Goal: Communication & Community: Answer question/provide support

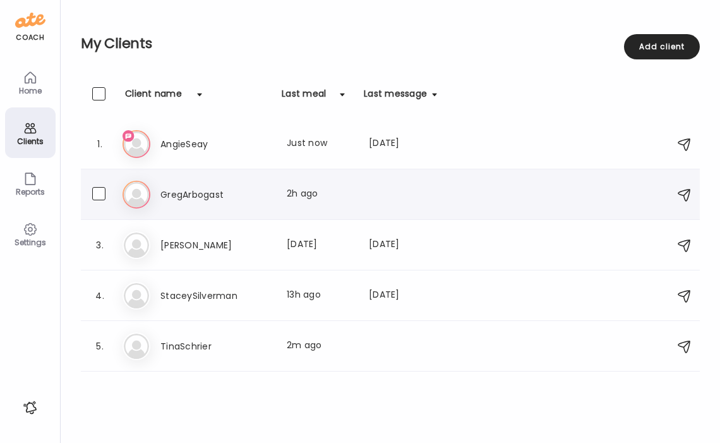
click at [193, 191] on h3 "GregArbogast" at bounding box center [215, 194] width 111 height 15
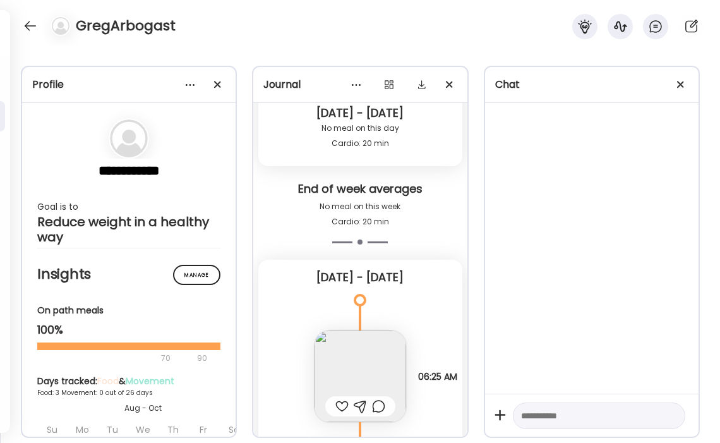
scroll to position [4714, 0]
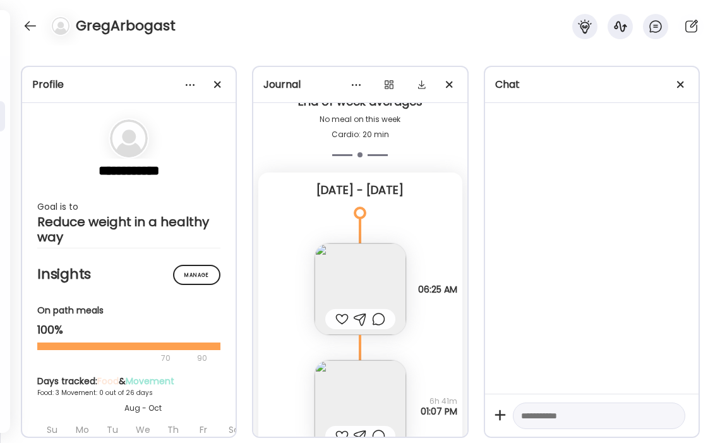
click at [384, 267] on img at bounding box center [361, 289] width 92 height 92
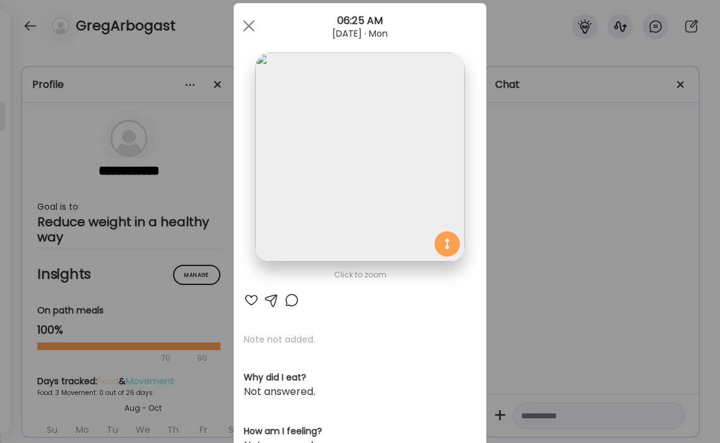
scroll to position [27, 0]
click at [287, 63] on img at bounding box center [359, 157] width 209 height 209
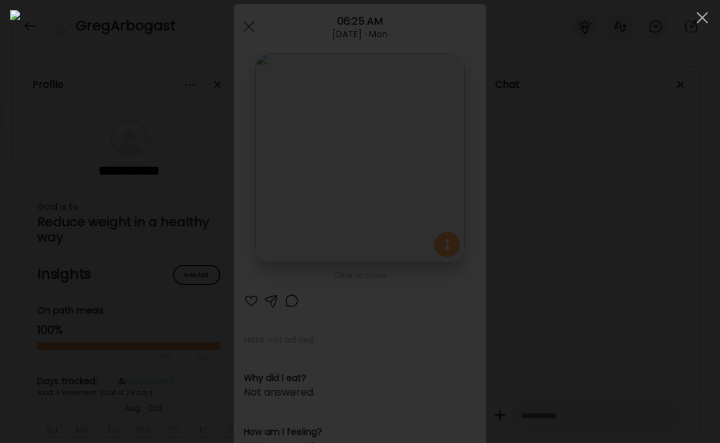
click at [617, 149] on div at bounding box center [360, 221] width 700 height 423
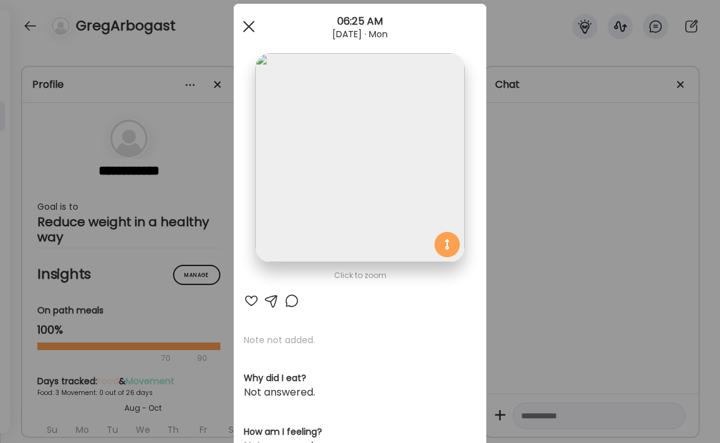
click at [247, 26] on span at bounding box center [248, 26] width 11 height 11
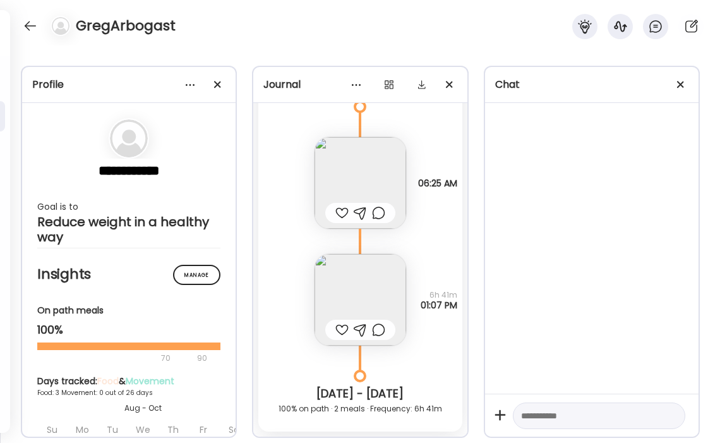
scroll to position [4823, 0]
click at [377, 298] on img at bounding box center [361, 298] width 92 height 92
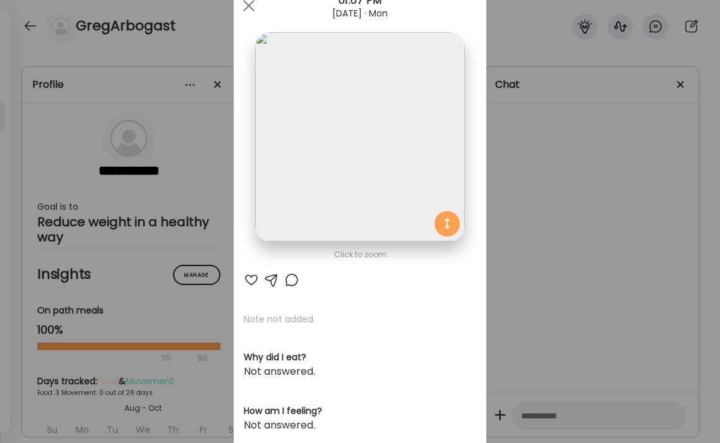
scroll to position [48, 0]
click at [245, 9] on span at bounding box center [248, 4] width 11 height 11
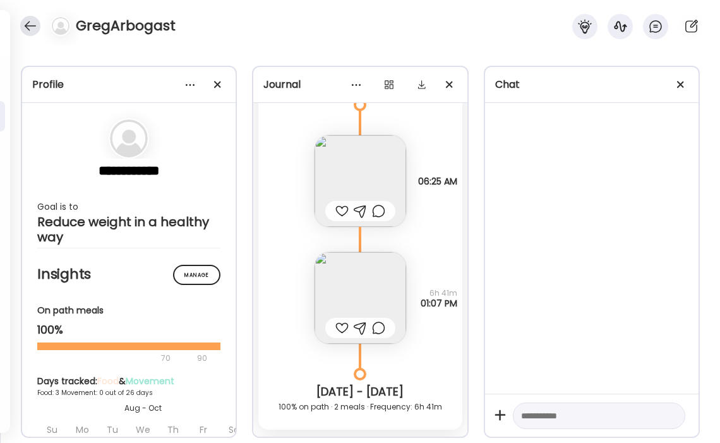
click at [23, 25] on div at bounding box center [30, 26] width 20 height 20
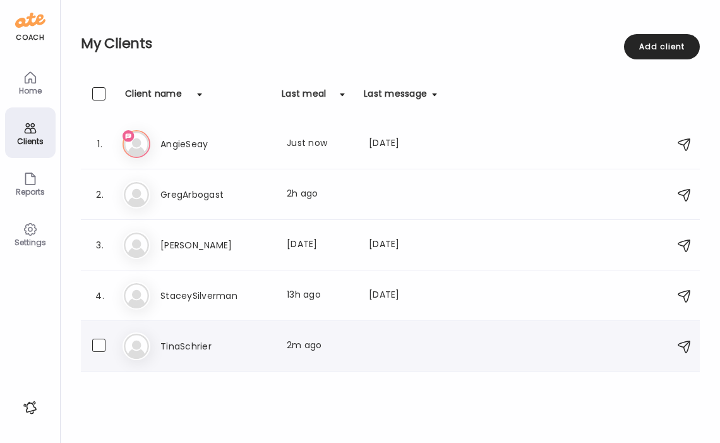
click at [196, 352] on h3 "TinaSchrier" at bounding box center [215, 346] width 111 height 15
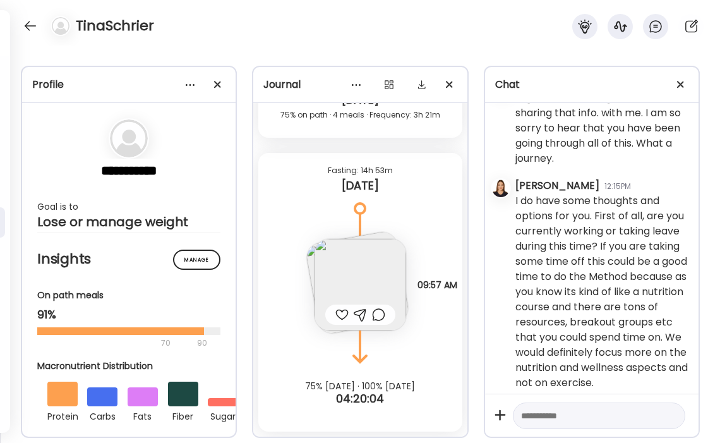
scroll to position [0, 0]
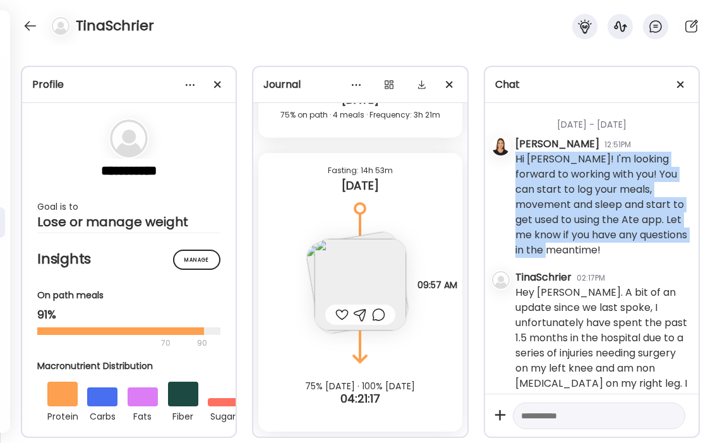
drag, startPoint x: 575, startPoint y: 248, endPoint x: 508, endPoint y: 177, distance: 97.9
click at [508, 177] on div "[DATE] - [DATE] [PERSON_NAME] 12:51PM Hi [PERSON_NAME]! I'm looking forward to …" at bounding box center [592, 248] width 214 height 291
copy div "Hi [PERSON_NAME]! I'm looking forward to working with you! You can start to log…"
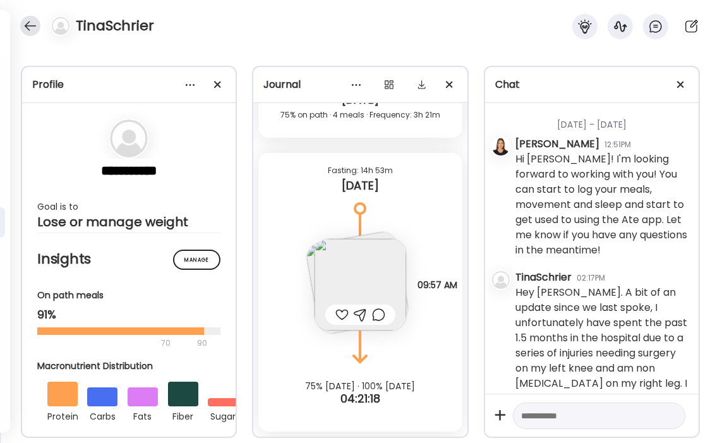
click at [37, 30] on div at bounding box center [30, 26] width 20 height 20
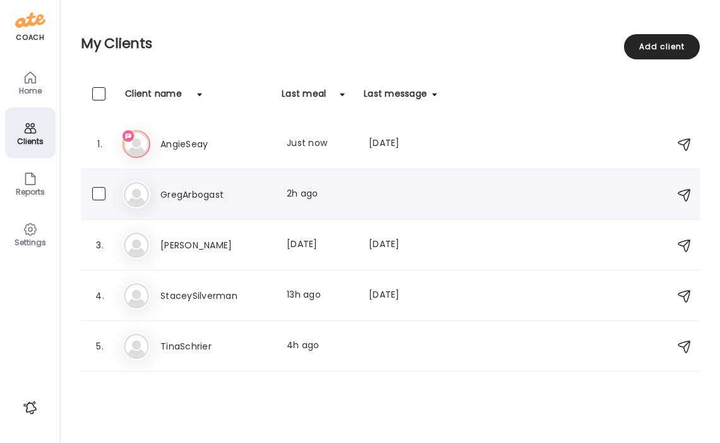
click at [179, 188] on h3 "GregArbogast" at bounding box center [215, 194] width 111 height 15
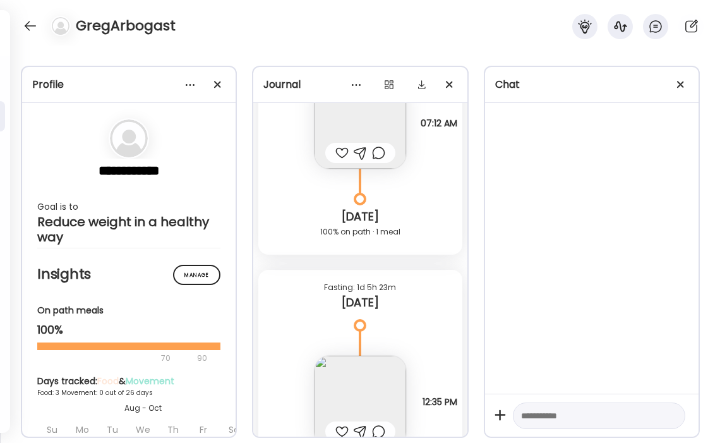
scroll to position [5393, 0]
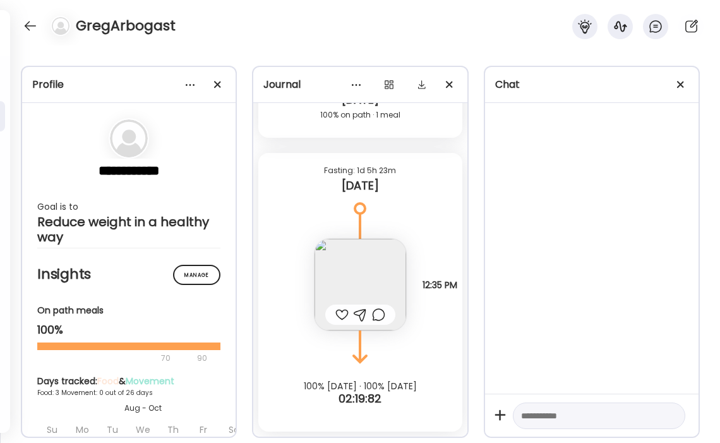
click at [573, 419] on textarea at bounding box center [587, 415] width 133 height 15
paste textarea "**********"
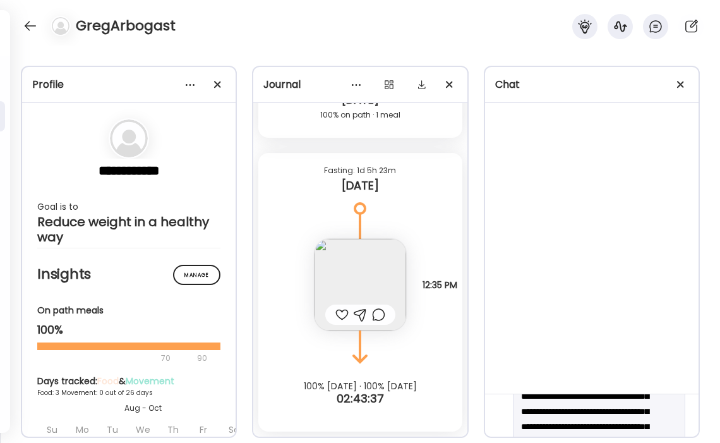
scroll to position [26, 0]
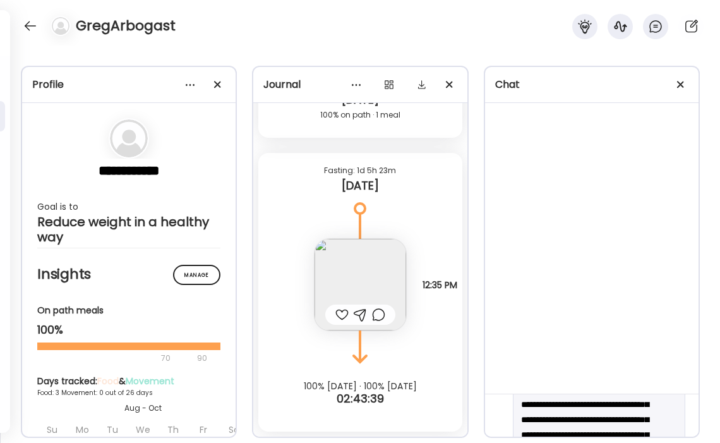
drag, startPoint x: 638, startPoint y: 402, endPoint x: 601, endPoint y: 402, distance: 37.3
click at [601, 402] on textarea "**********" at bounding box center [587, 442] width 133 height 121
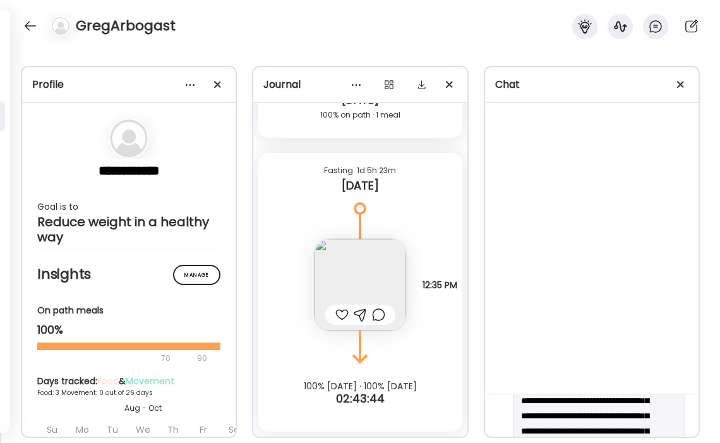
scroll to position [45, 0]
click at [650, 402] on textarea "**********" at bounding box center [587, 423] width 133 height 121
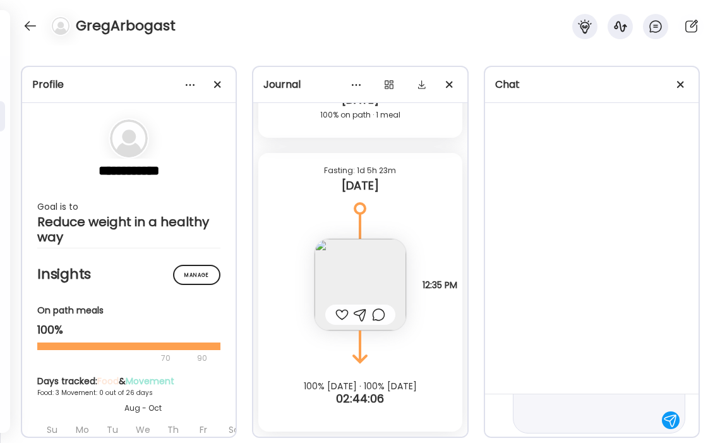
scroll to position [121, 0]
click at [625, 418] on textarea "**********" at bounding box center [587, 355] width 133 height 136
type textarea "**********"
click at [670, 414] on div at bounding box center [671, 416] width 18 height 18
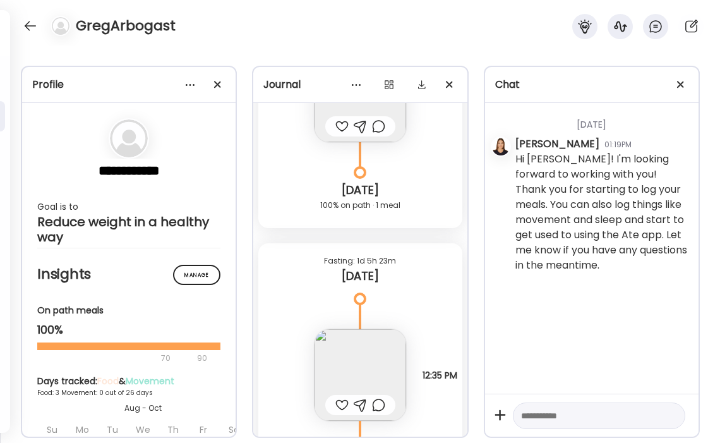
scroll to position [5379, 0]
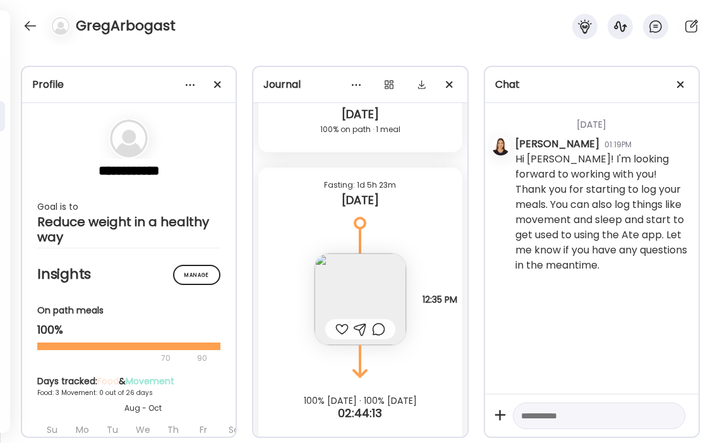
click at [364, 287] on img at bounding box center [361, 299] width 92 height 92
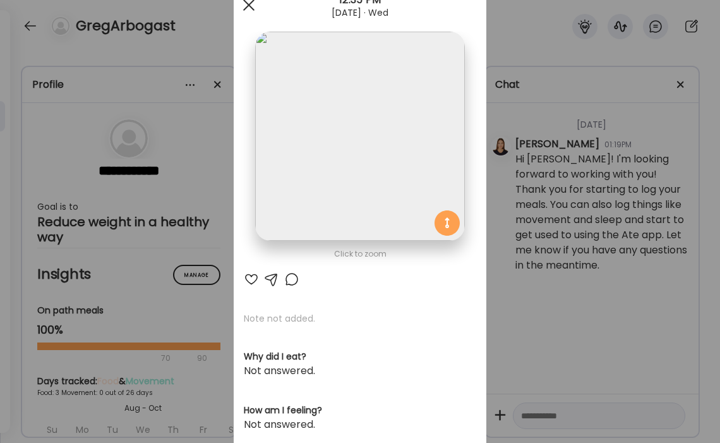
click at [251, 9] on div at bounding box center [248, 4] width 25 height 25
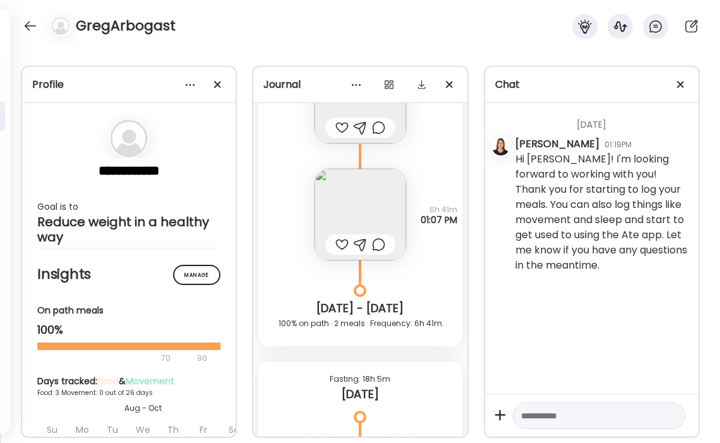
scroll to position [4817, 0]
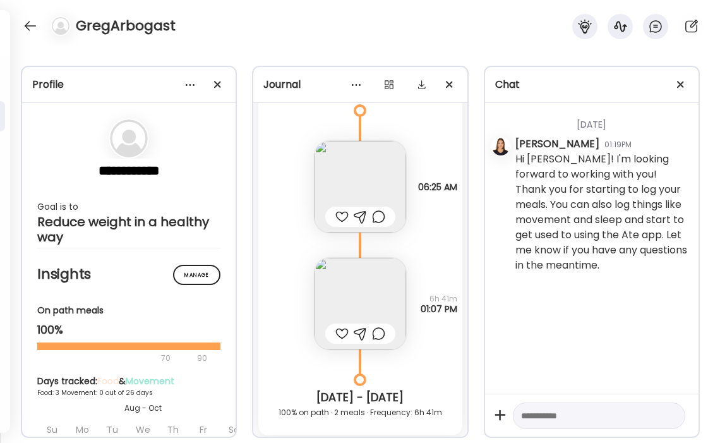
click at [386, 295] on img at bounding box center [361, 304] width 92 height 92
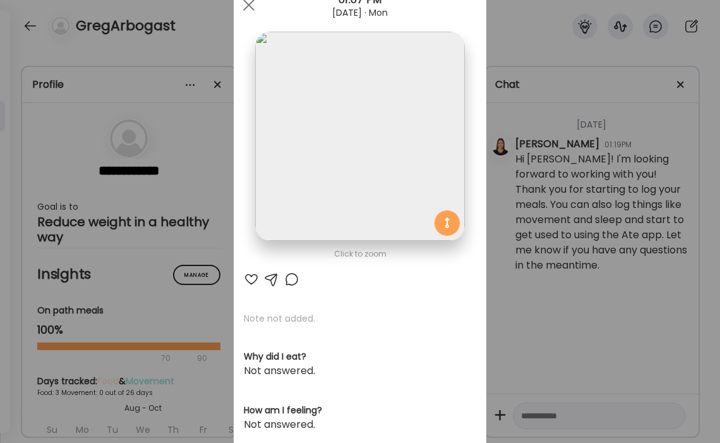
click at [359, 193] on img at bounding box center [359, 136] width 209 height 209
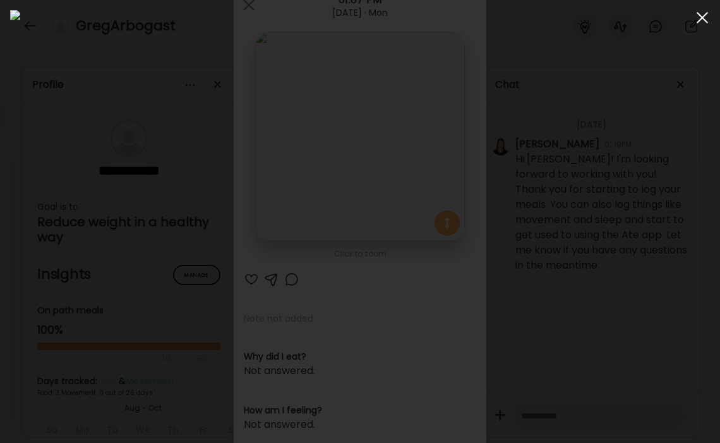
click at [699, 21] on span at bounding box center [702, 17] width 11 height 11
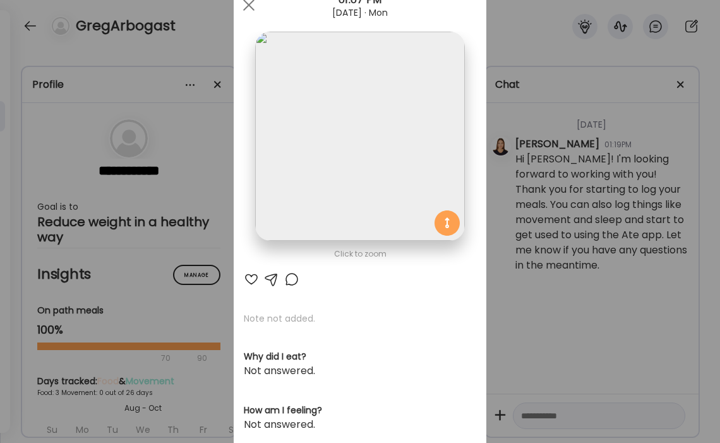
click at [274, 279] on div at bounding box center [271, 279] width 15 height 15
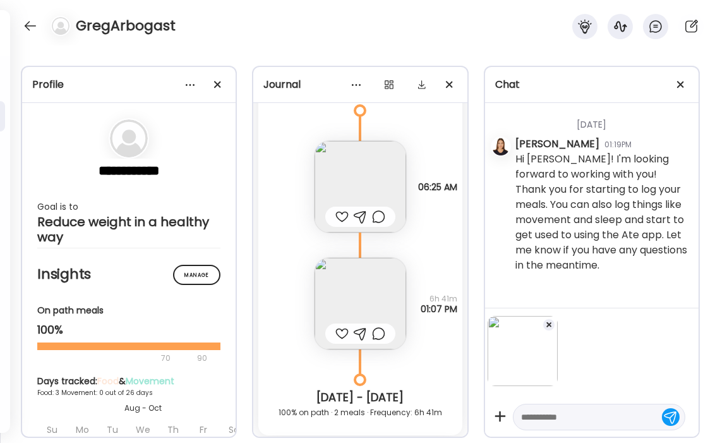
click at [566, 421] on textarea at bounding box center [587, 416] width 133 height 15
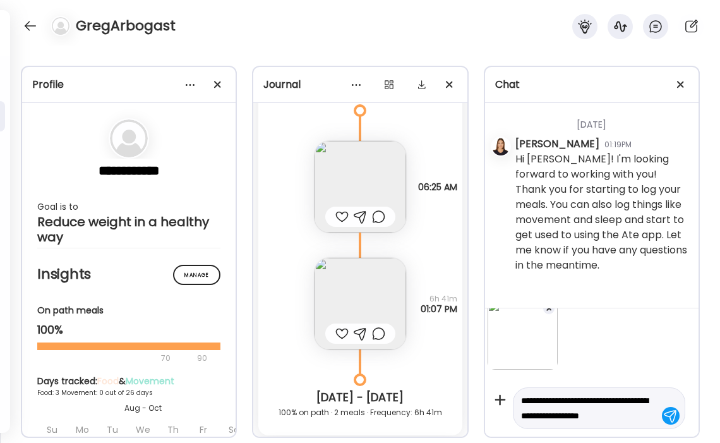
scroll to position [32, 0]
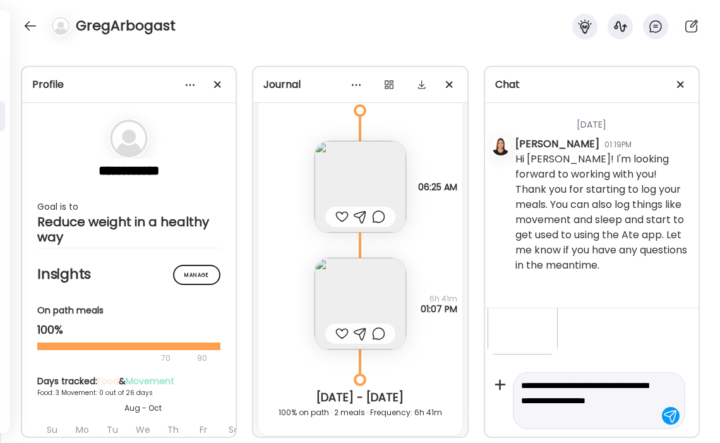
click at [639, 404] on textarea "**********" at bounding box center [587, 400] width 133 height 45
click at [588, 420] on textarea "**********" at bounding box center [587, 400] width 133 height 45
click at [557, 416] on textarea "**********" at bounding box center [587, 400] width 133 height 45
drag, startPoint x: 644, startPoint y: 416, endPoint x: 580, endPoint y: 418, distance: 64.5
click at [580, 418] on textarea "**********" at bounding box center [587, 400] width 133 height 45
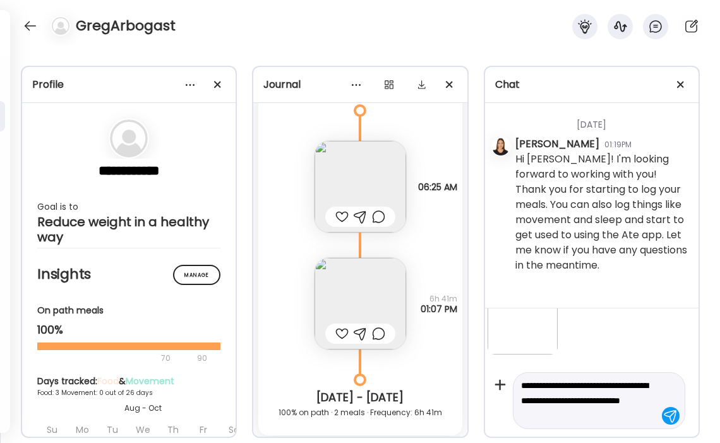
click at [557, 419] on textarea "**********" at bounding box center [587, 400] width 133 height 45
type textarea "**********"
click at [671, 416] on div at bounding box center [671, 416] width 18 height 18
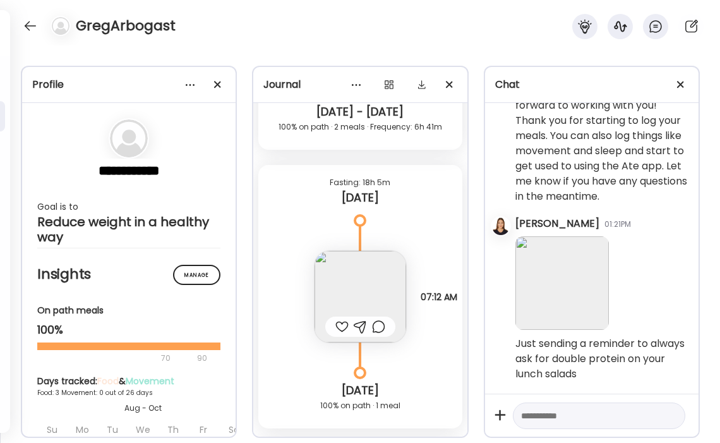
scroll to position [5105, 0]
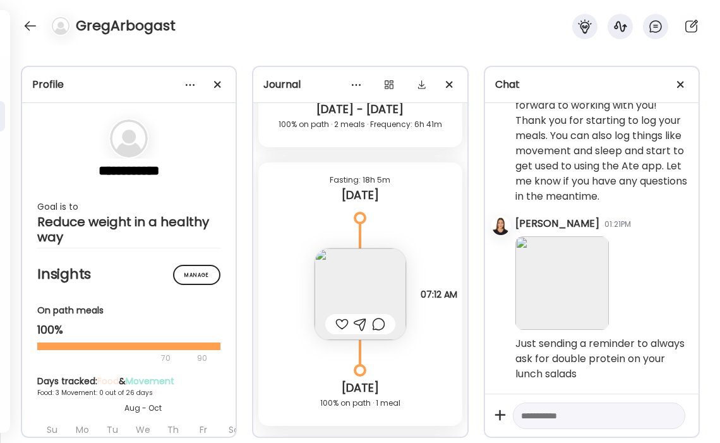
click at [374, 265] on img at bounding box center [361, 294] width 92 height 92
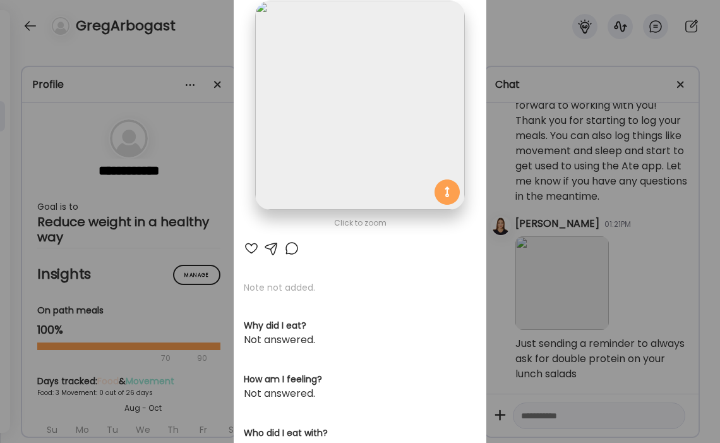
scroll to position [0, 0]
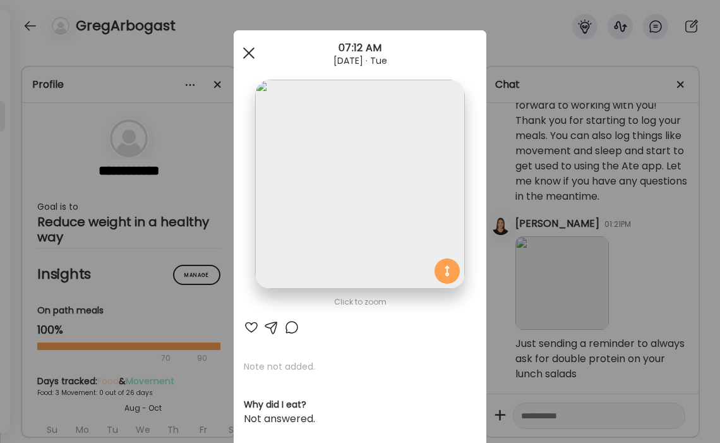
click at [250, 52] on span at bounding box center [248, 52] width 11 height 11
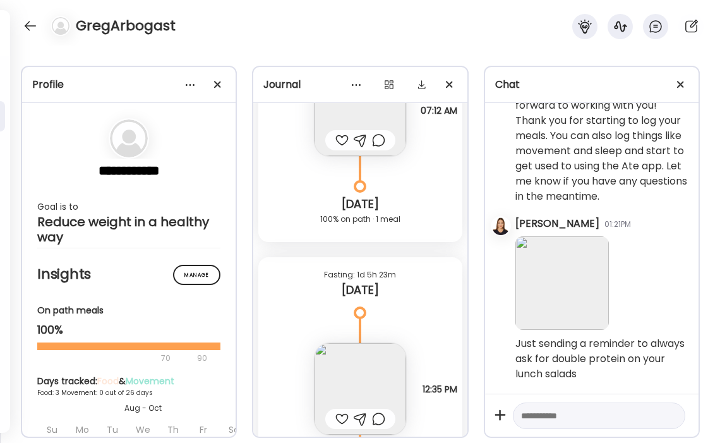
scroll to position [5393, 0]
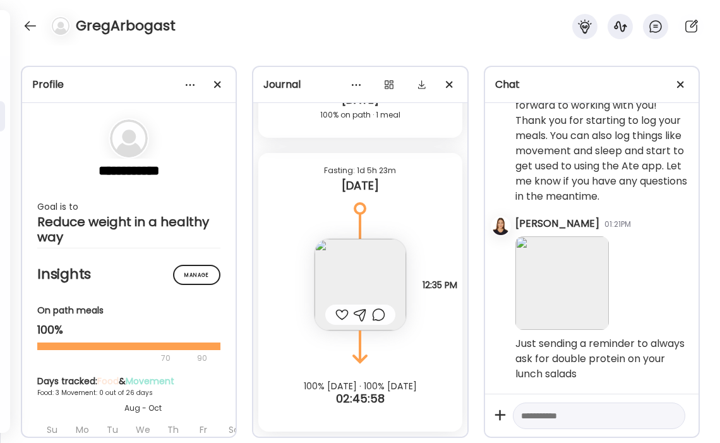
click at [365, 269] on img at bounding box center [361, 285] width 92 height 92
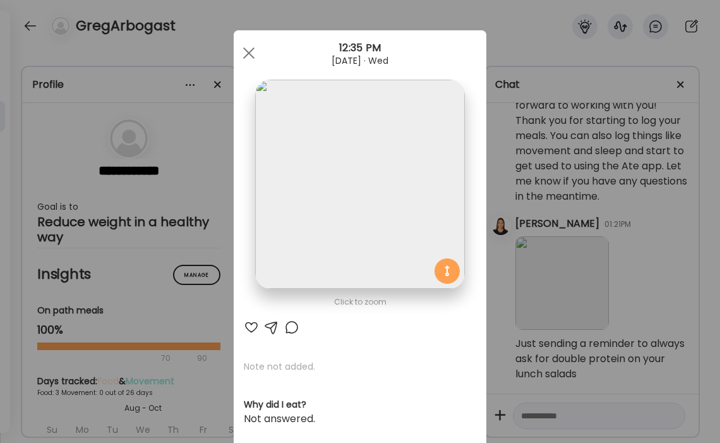
click at [359, 226] on img at bounding box center [359, 184] width 209 height 209
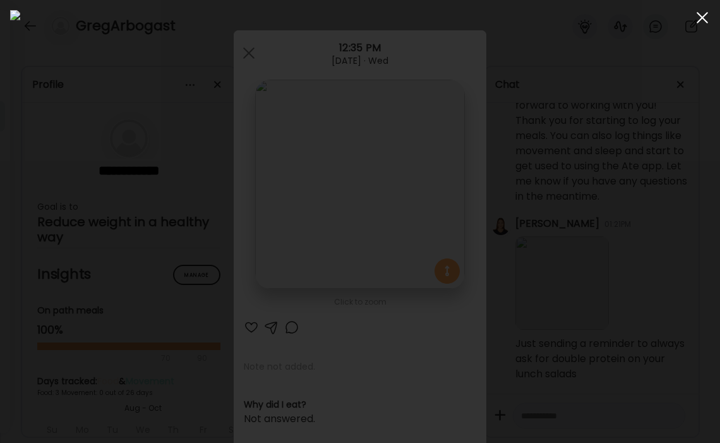
click at [701, 22] on div at bounding box center [702, 17] width 25 height 25
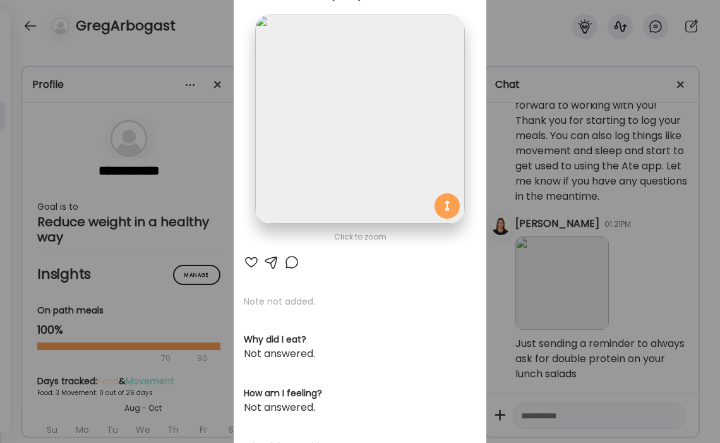
scroll to position [72, 0]
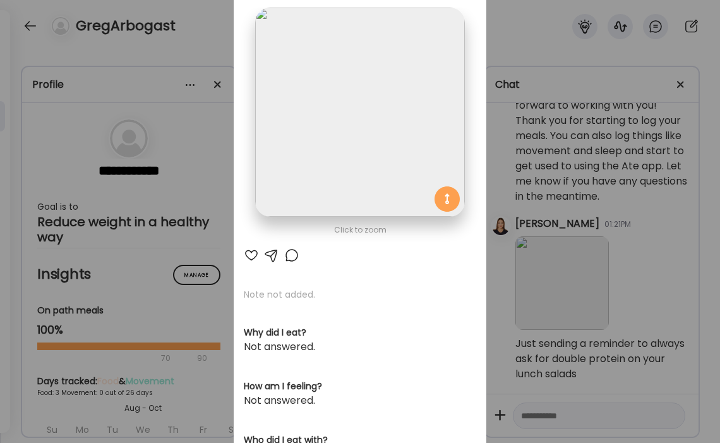
click at [254, 254] on div at bounding box center [251, 255] width 15 height 15
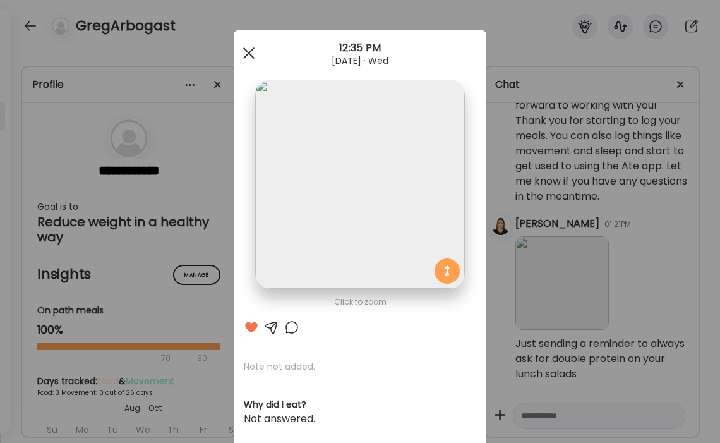
click at [246, 51] on span at bounding box center [248, 52] width 11 height 11
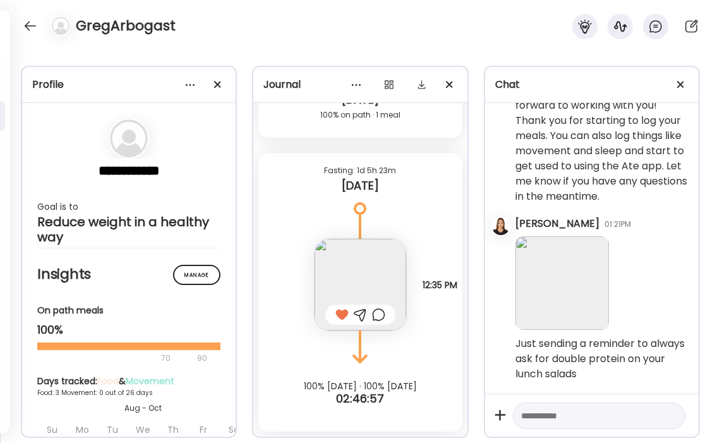
click at [586, 417] on textarea at bounding box center [587, 415] width 133 height 15
type textarea "**********"
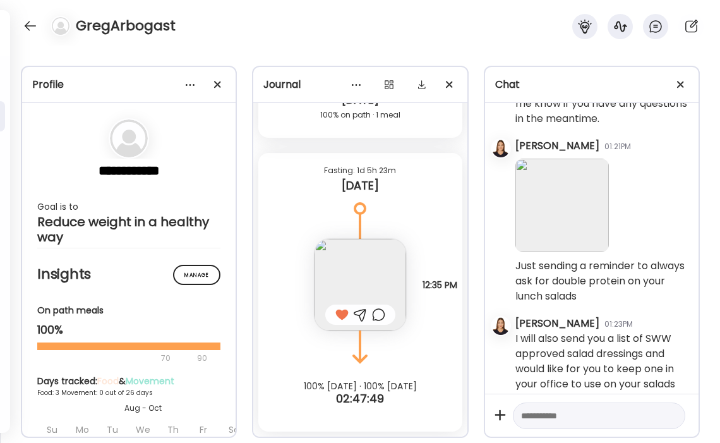
scroll to position [188, 0]
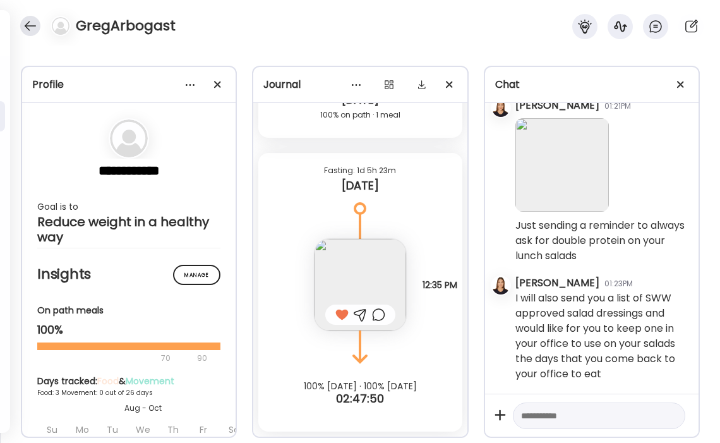
click at [35, 28] on div at bounding box center [30, 26] width 20 height 20
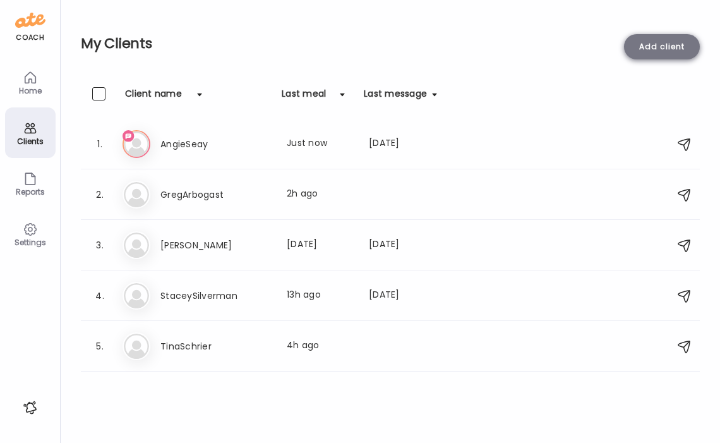
click at [656, 45] on div "Add client" at bounding box center [662, 46] width 76 height 25
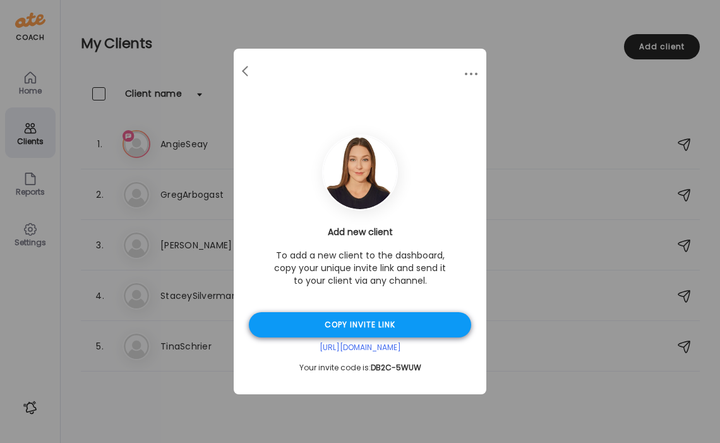
click at [366, 323] on div "Copy invite link" at bounding box center [360, 324] width 222 height 25
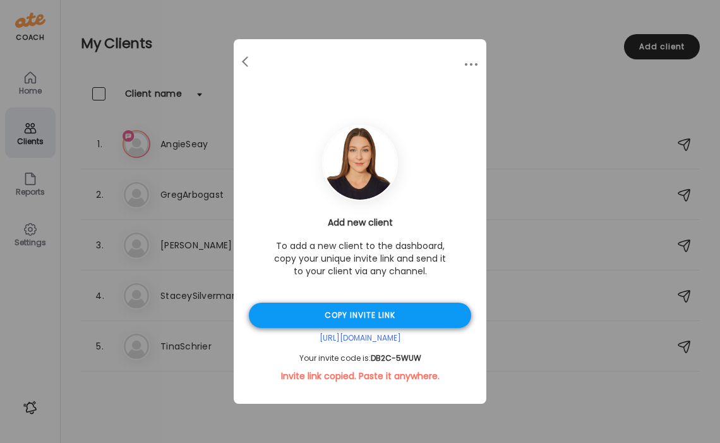
click at [396, 318] on div "Copy invite link" at bounding box center [360, 315] width 222 height 25
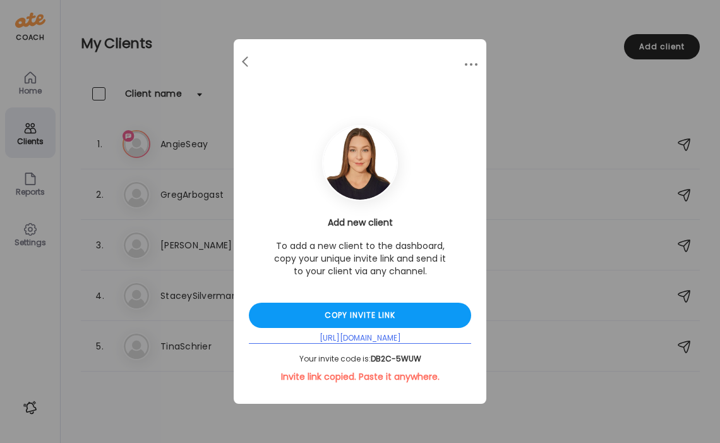
drag, startPoint x: 430, startPoint y: 338, endPoint x: 296, endPoint y: 339, distance: 133.3
click at [296, 339] on div "[URL][DOMAIN_NAME]" at bounding box center [360, 338] width 222 height 11
copy div "[URL][DOMAIN_NAME]"
click at [242, 64] on div at bounding box center [246, 61] width 25 height 25
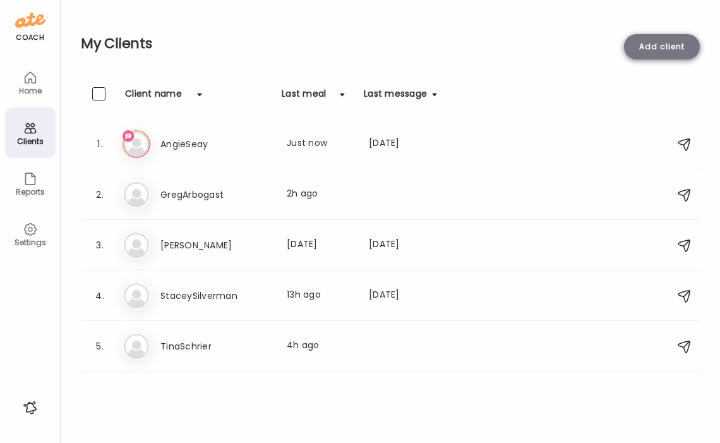
click at [657, 42] on div "Add client" at bounding box center [662, 46] width 76 height 25
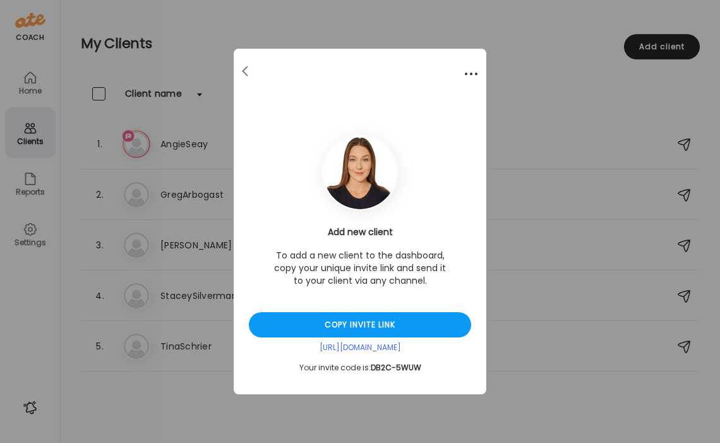
click at [470, 71] on div at bounding box center [471, 73] width 25 height 25
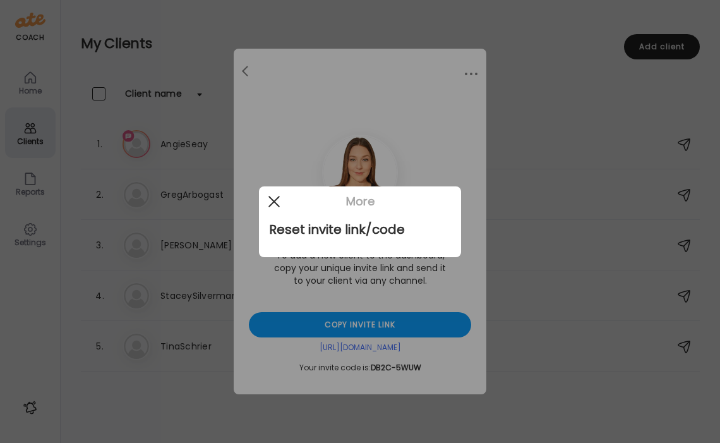
click at [275, 200] on span at bounding box center [274, 200] width 11 height 11
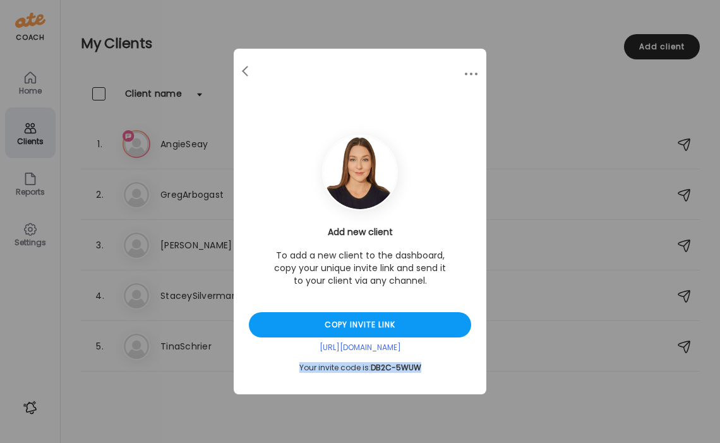
drag, startPoint x: 427, startPoint y: 367, endPoint x: 301, endPoint y: 371, distance: 125.8
click at [301, 371] on div "Your invite code is: DB2C-5WUW" at bounding box center [360, 368] width 222 height 10
copy div "Your invite code is: DB2C-5WUW"
click at [440, 23] on div "Ate Coach Dashboard Wahoo! It’s official Take a moment to set up your Coach Pro…" at bounding box center [360, 221] width 720 height 443
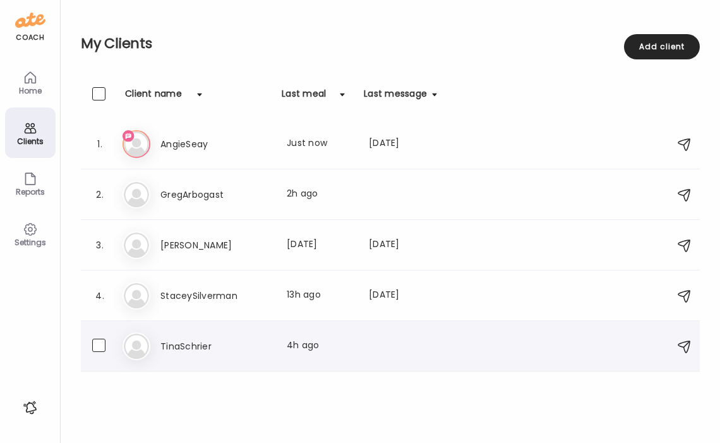
click at [207, 339] on h3 "TinaSchrier" at bounding box center [215, 346] width 111 height 15
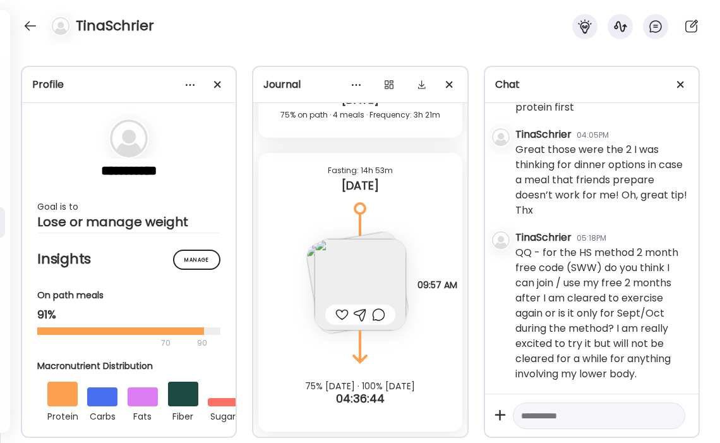
scroll to position [4227, 0]
click at [583, 417] on textarea at bounding box center [587, 415] width 133 height 15
type textarea "**********"
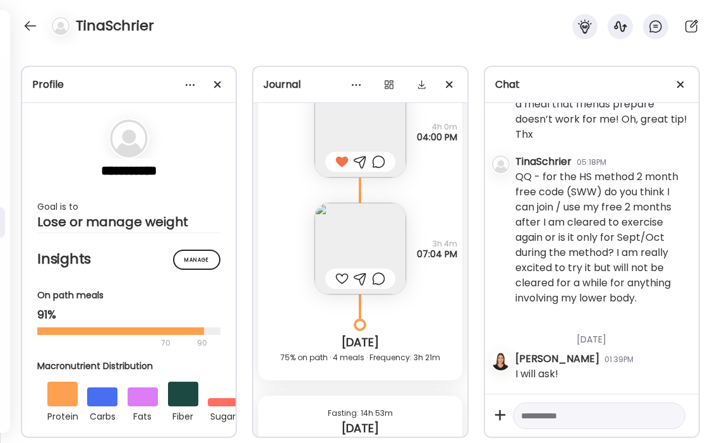
scroll to position [1693, 0]
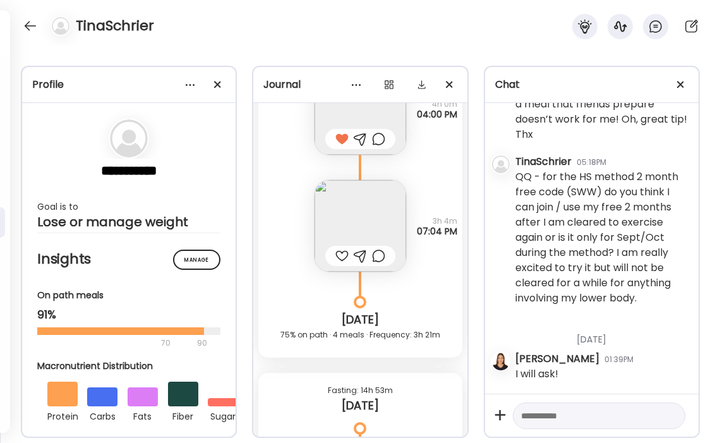
click at [375, 227] on img at bounding box center [361, 226] width 92 height 92
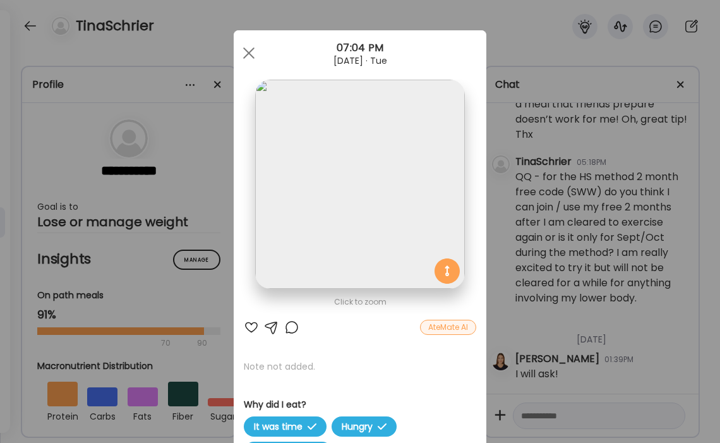
click at [272, 329] on div at bounding box center [271, 327] width 15 height 15
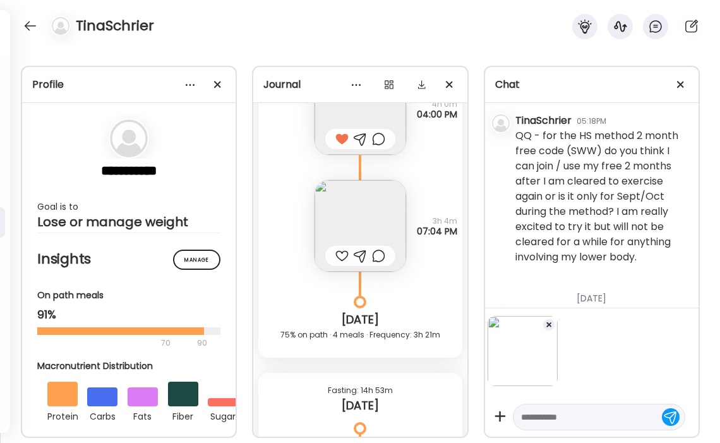
scroll to position [4384, 0]
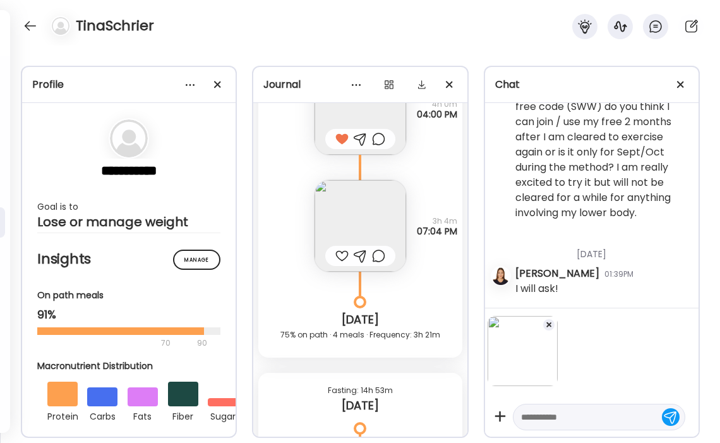
click at [570, 414] on textarea at bounding box center [587, 416] width 133 height 15
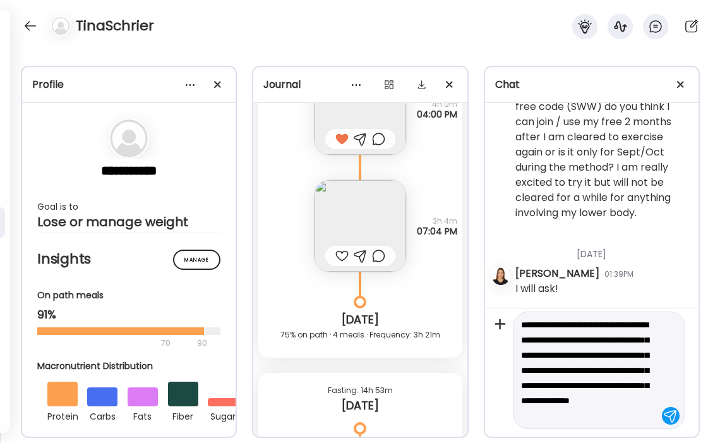
scroll to position [107, 0]
type textarea "**********"
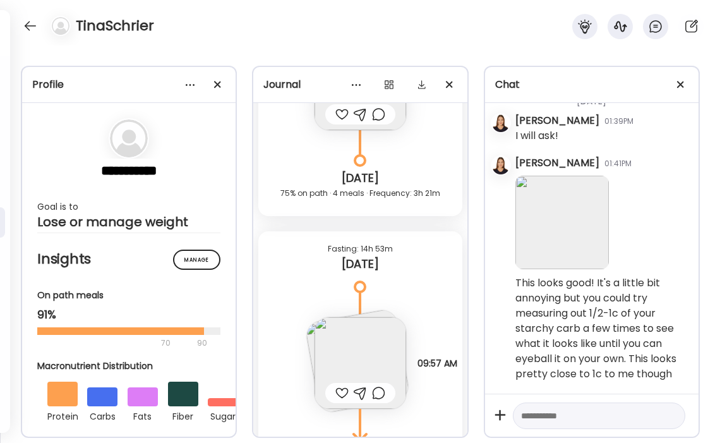
scroll to position [1842, 0]
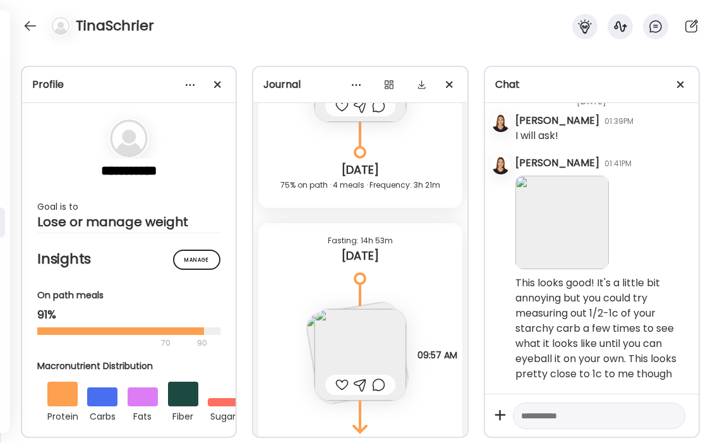
click at [346, 332] on img at bounding box center [361, 355] width 92 height 92
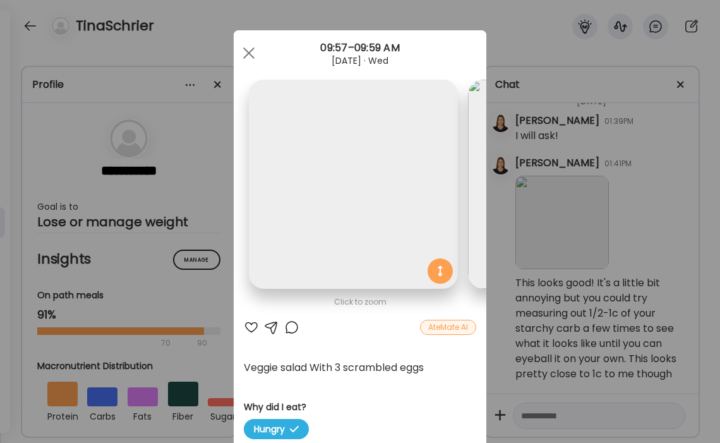
scroll to position [0, 206]
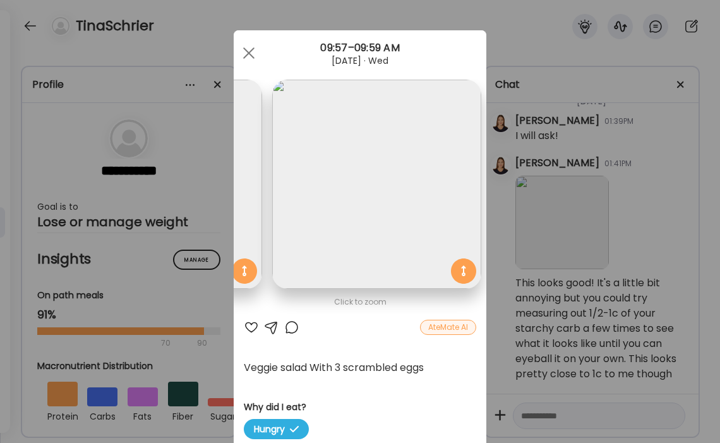
click at [402, 125] on img at bounding box center [376, 184] width 209 height 209
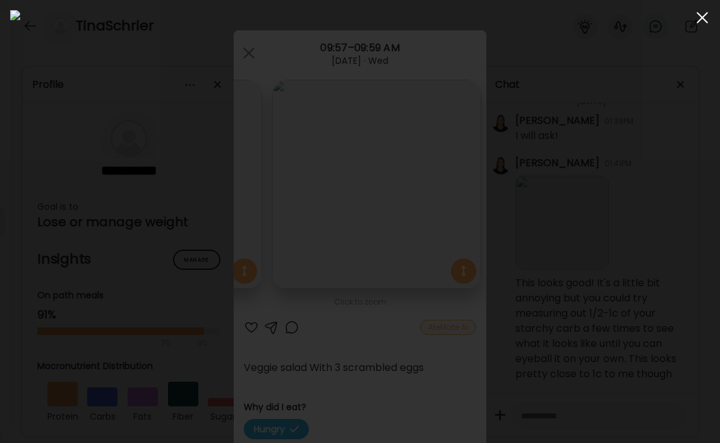
click at [702, 21] on div at bounding box center [702, 17] width 25 height 25
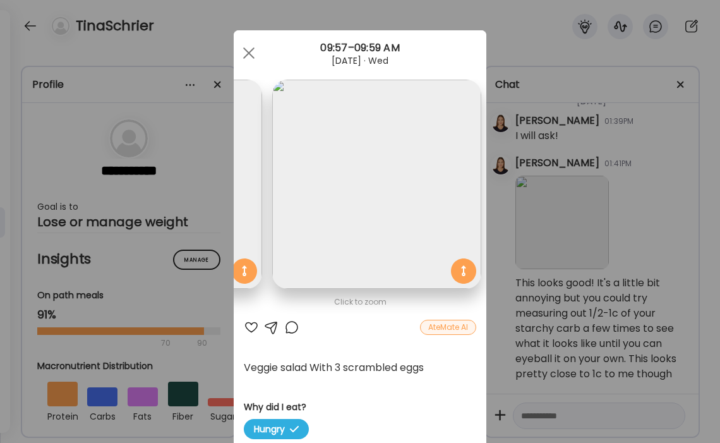
click at [253, 327] on div at bounding box center [251, 327] width 15 height 15
click at [249, 52] on span at bounding box center [248, 52] width 11 height 11
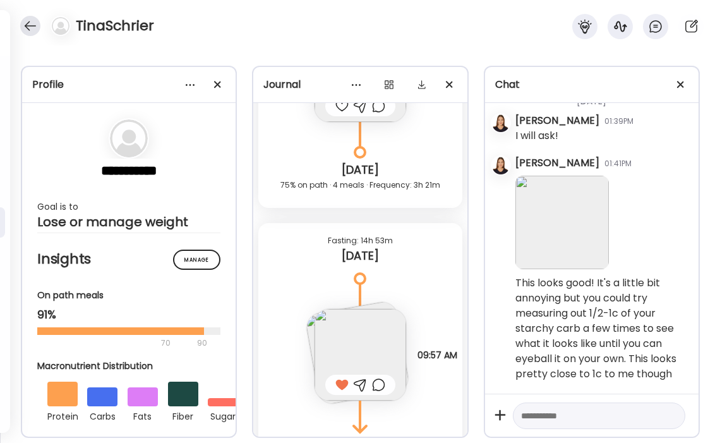
click at [26, 27] on div at bounding box center [30, 26] width 20 height 20
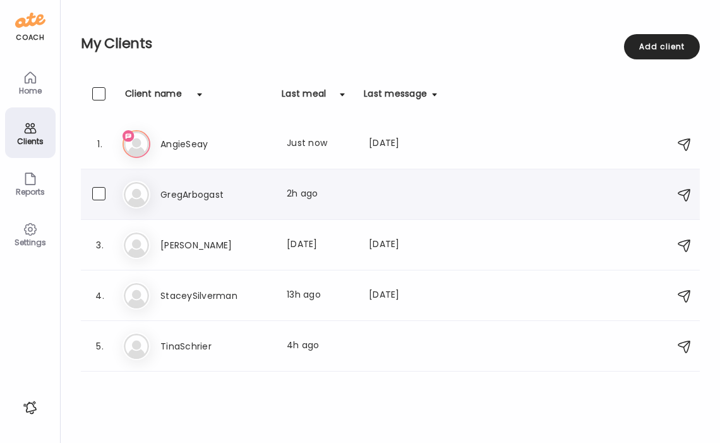
click at [201, 195] on h3 "GregArbogast" at bounding box center [215, 194] width 111 height 15
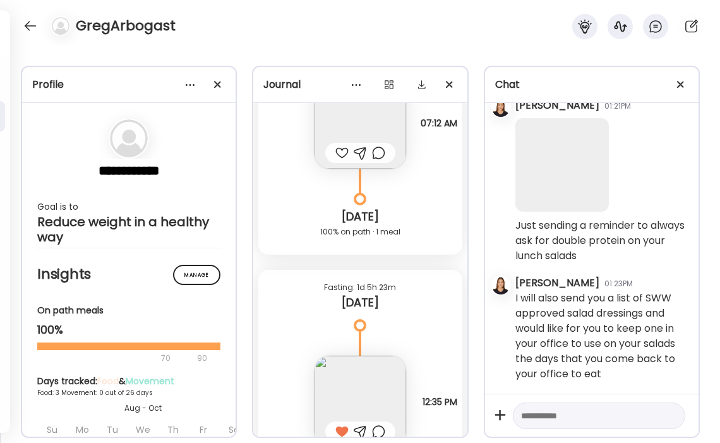
scroll to position [5393, 0]
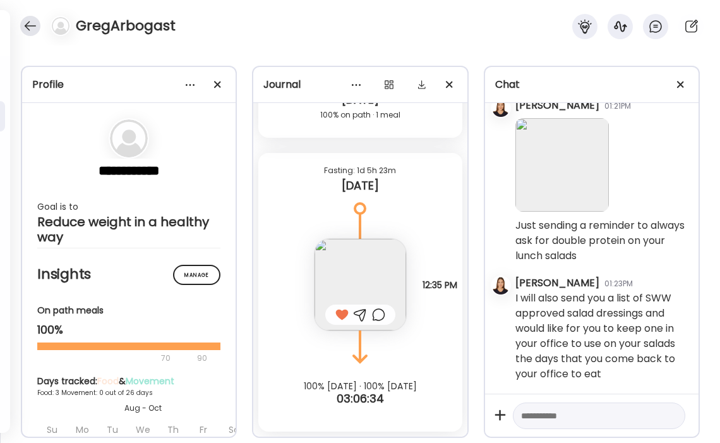
click at [27, 27] on div at bounding box center [30, 26] width 20 height 20
